Goal: Task Accomplishment & Management: Use online tool/utility

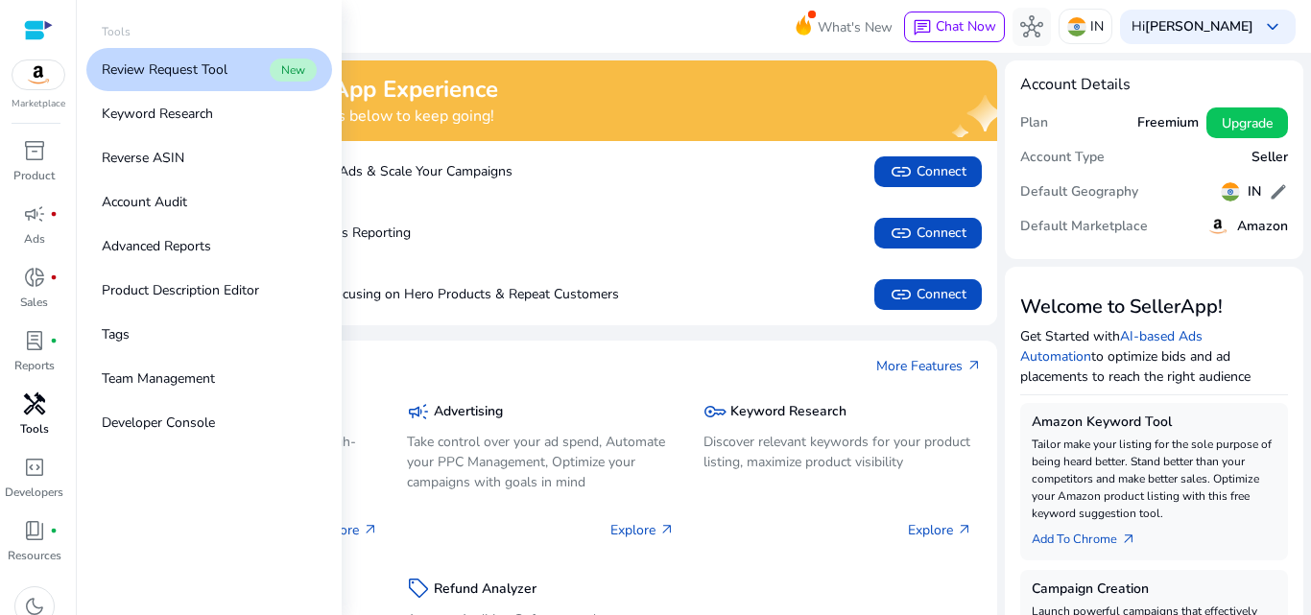
click at [30, 411] on span "handyman" at bounding box center [34, 403] width 23 height 23
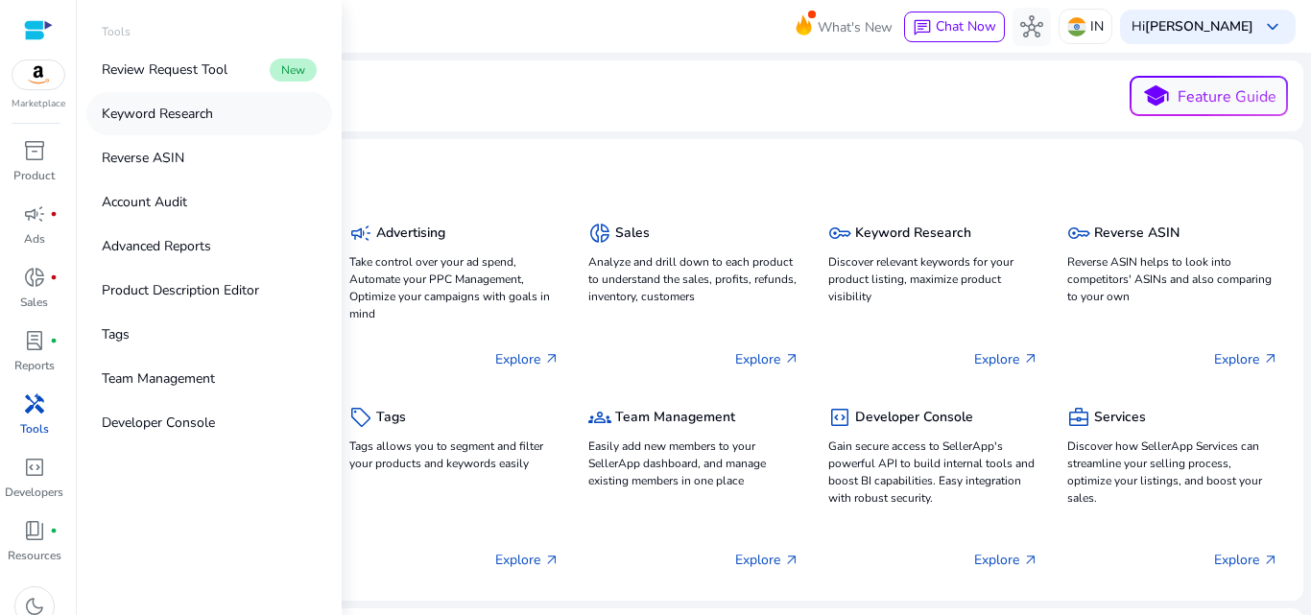
click at [188, 113] on p "Keyword Research" at bounding box center [157, 114] width 111 height 20
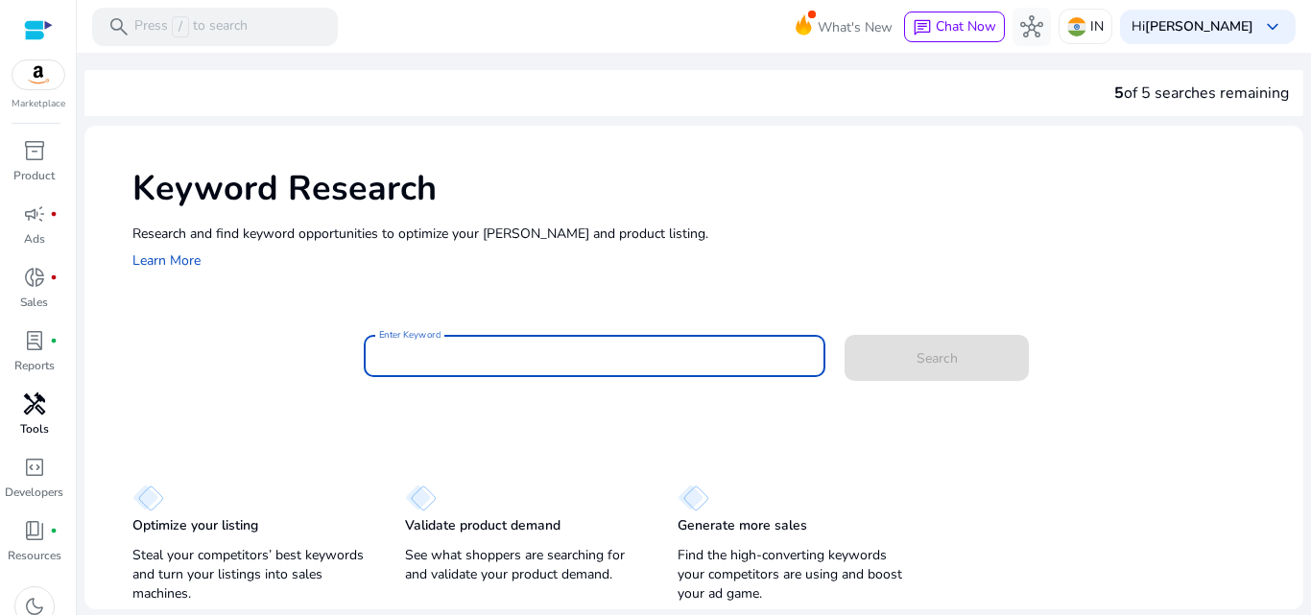
click at [482, 353] on input "Enter Keyword" at bounding box center [595, 355] width 432 height 21
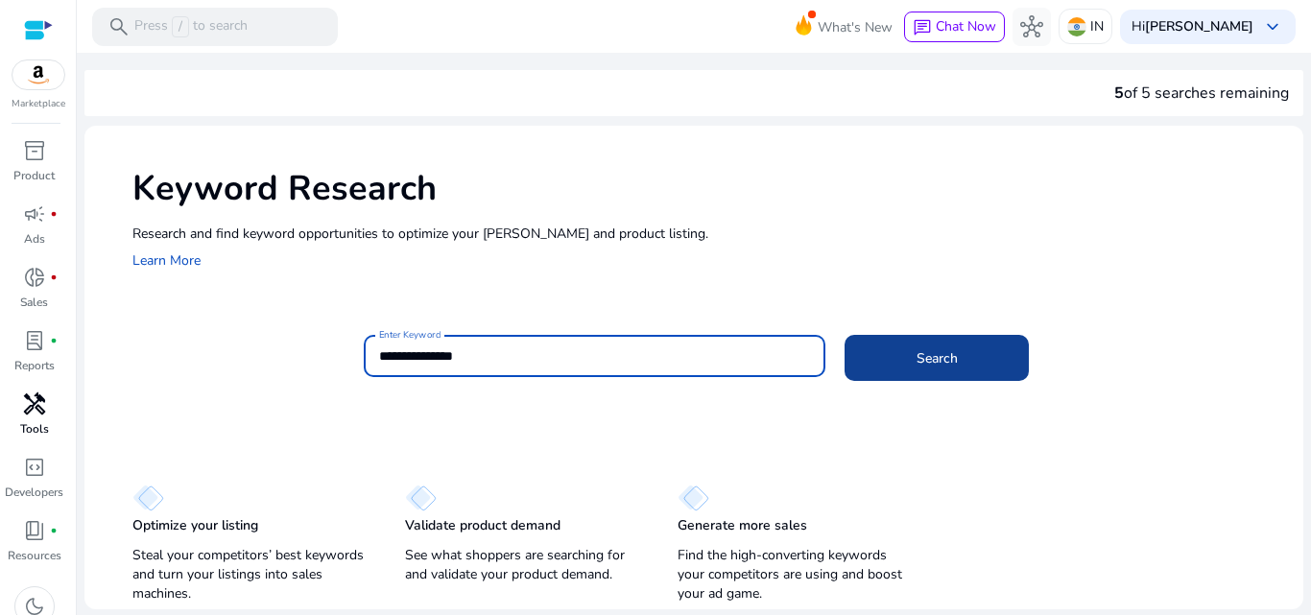
type input "**********"
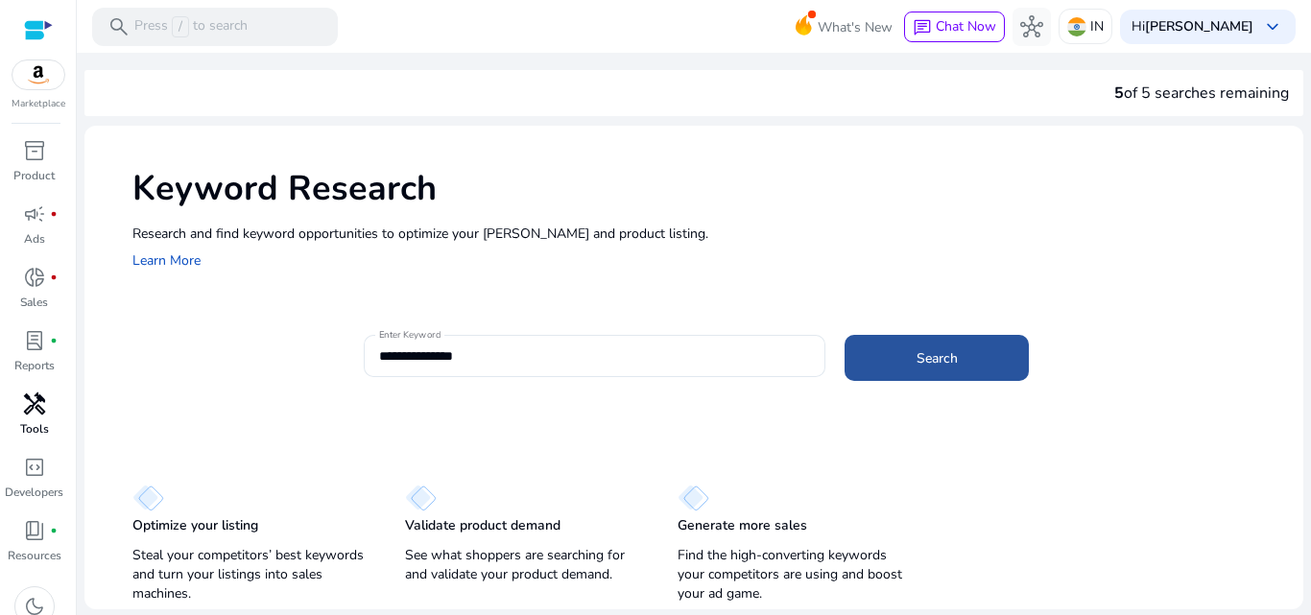
click at [948, 357] on span "Search" at bounding box center [936, 358] width 41 height 20
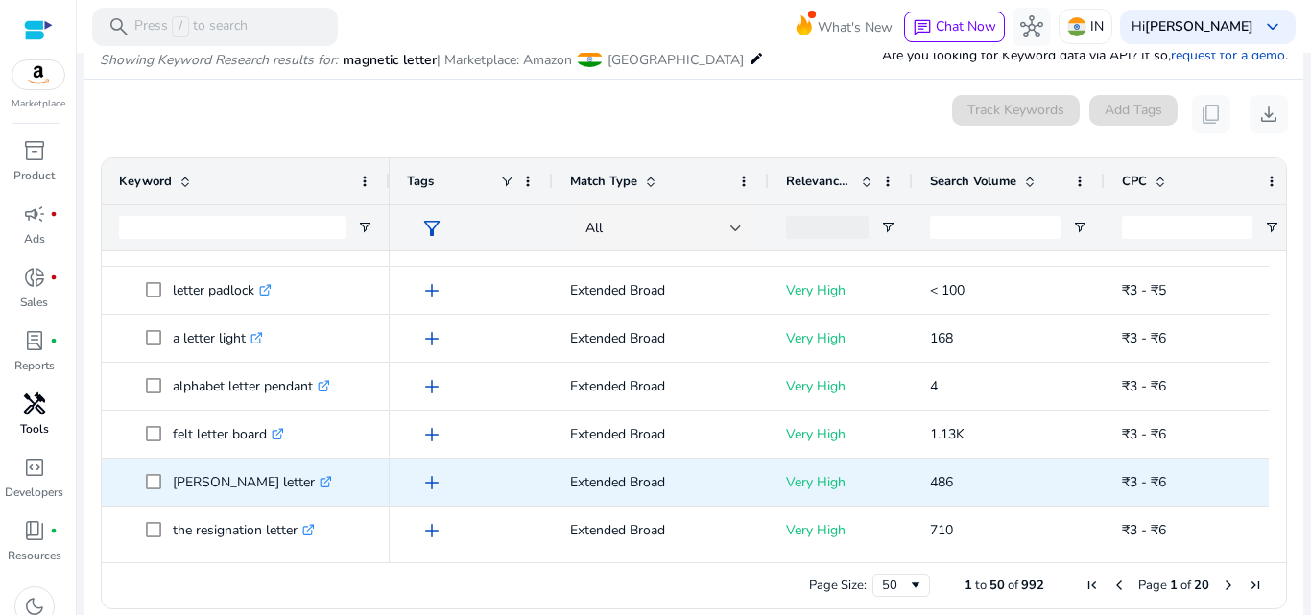
scroll to position [1631, 0]
